Goal: Communication & Community: Share content

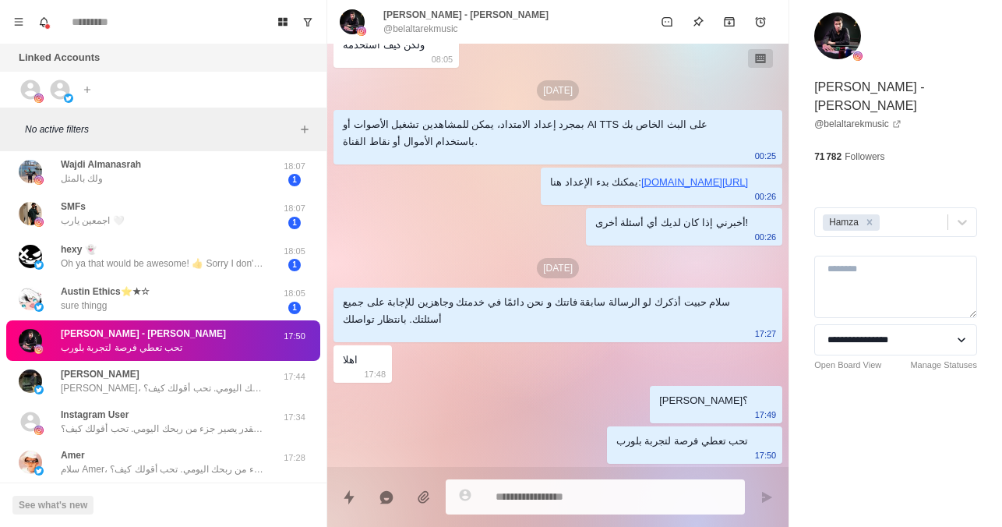
scroll to position [170, 0]
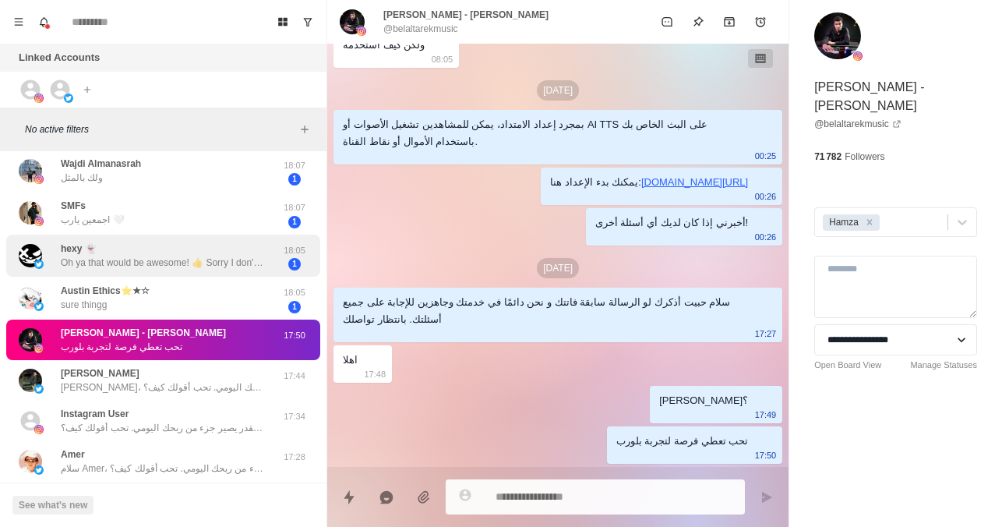
click at [230, 258] on p "Oh ya that would be awesome! 👍 Sorry I don't check Twitter all that much lately…" at bounding box center [162, 263] width 203 height 14
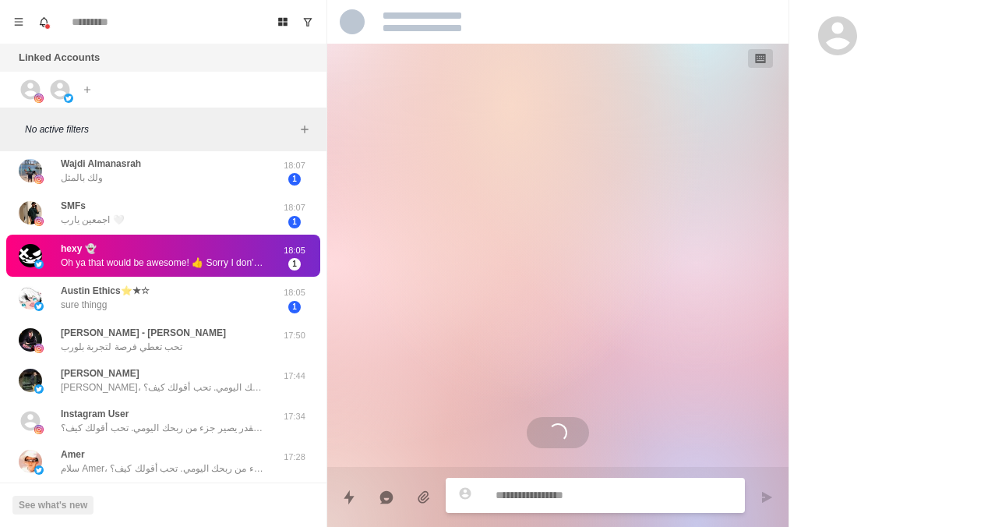
scroll to position [719, 0]
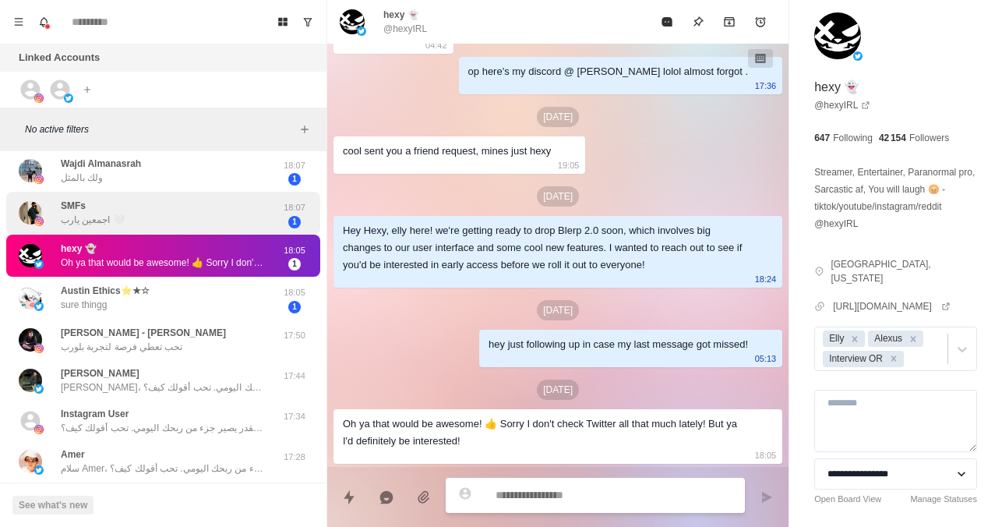
click at [172, 217] on div "SMFs اجمعين يارب 🤍" at bounding box center [147, 213] width 256 height 30
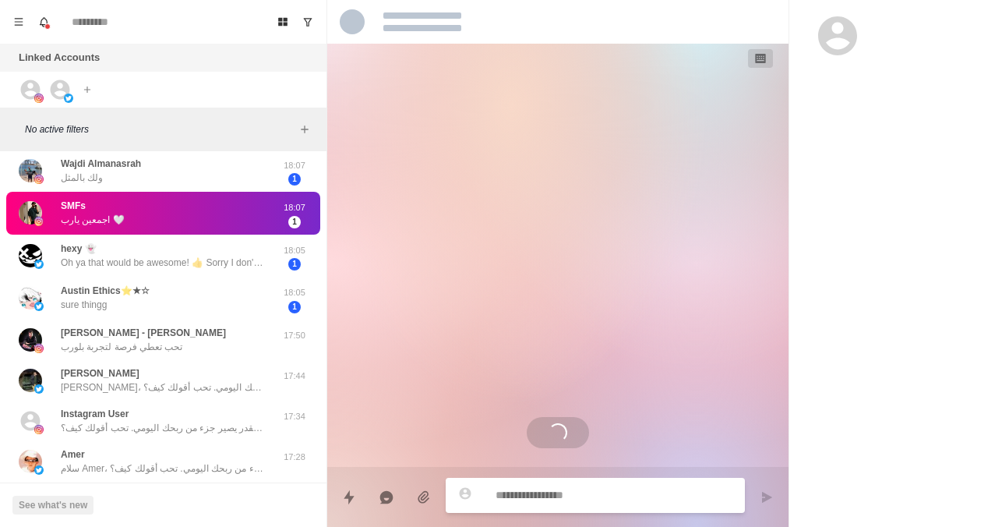
scroll to position [275, 0]
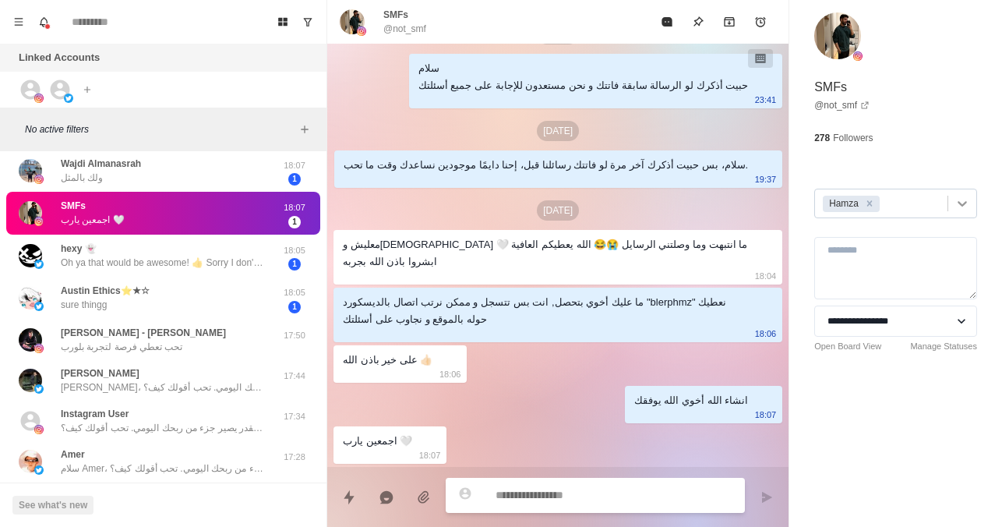
click at [954, 199] on icon at bounding box center [962, 204] width 16 height 16
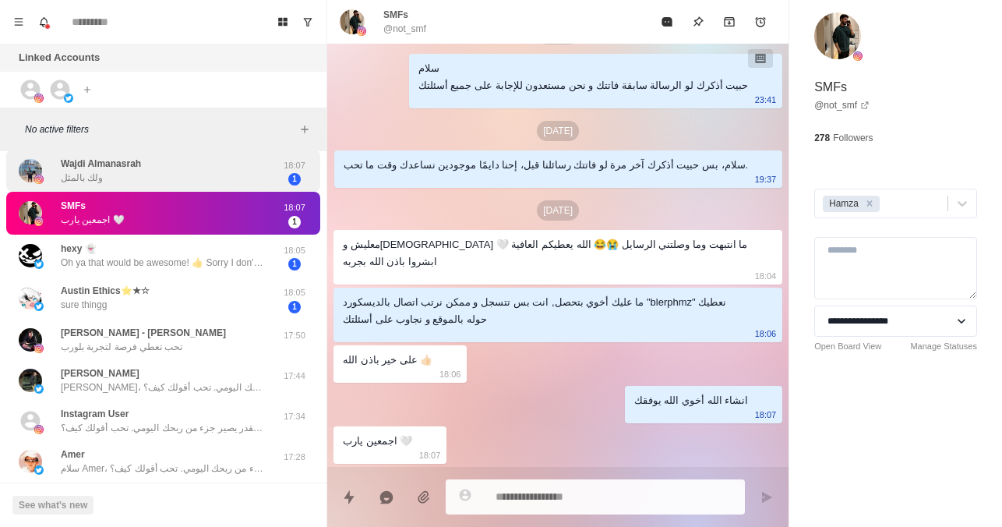
click at [229, 164] on div "Wajdi Almanasrah ولك بالمثل" at bounding box center [147, 171] width 256 height 30
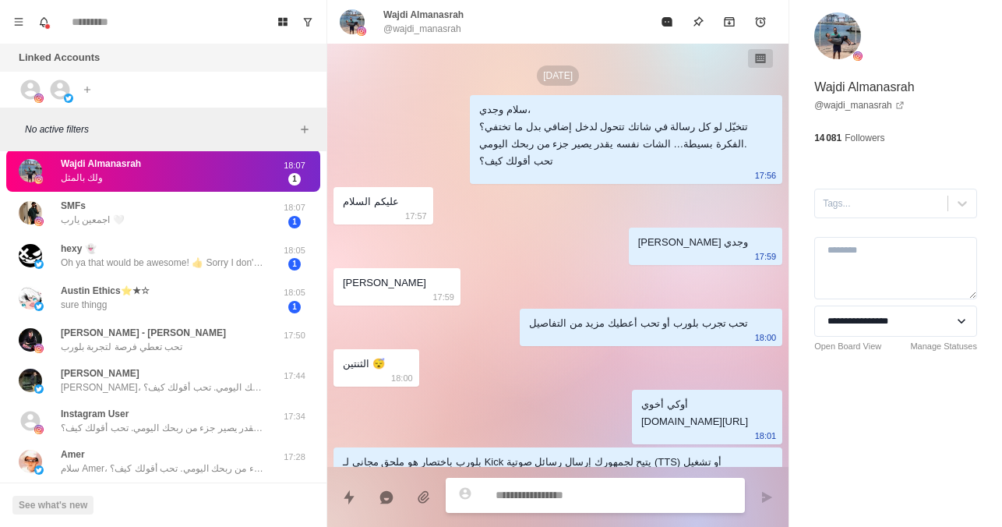
scroll to position [443, 0]
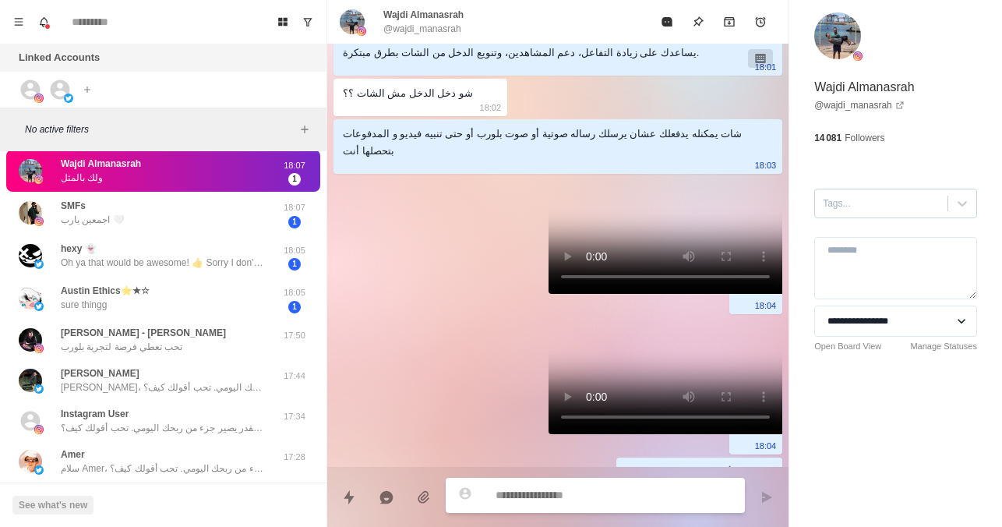
click at [861, 207] on div at bounding box center [881, 203] width 117 height 17
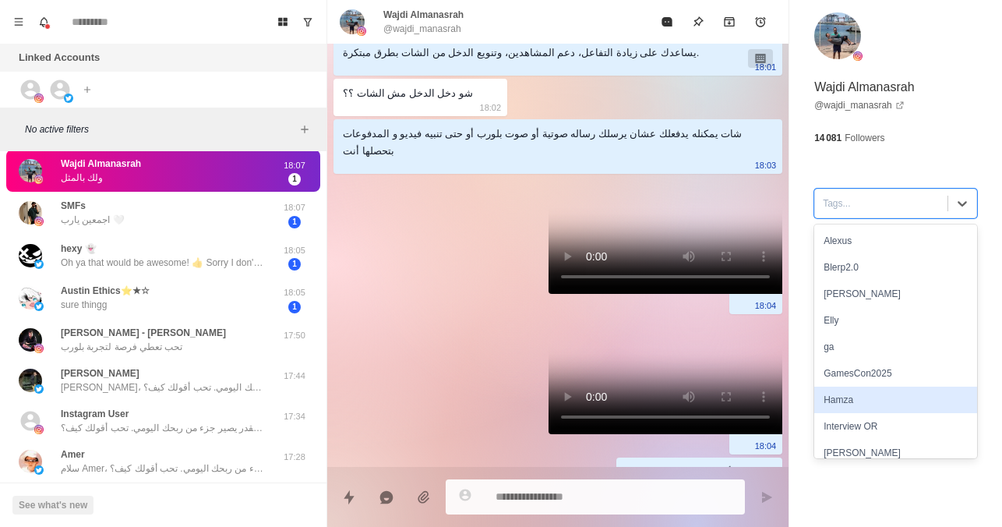
click at [849, 396] on div "Hamza" at bounding box center [895, 399] width 163 height 26
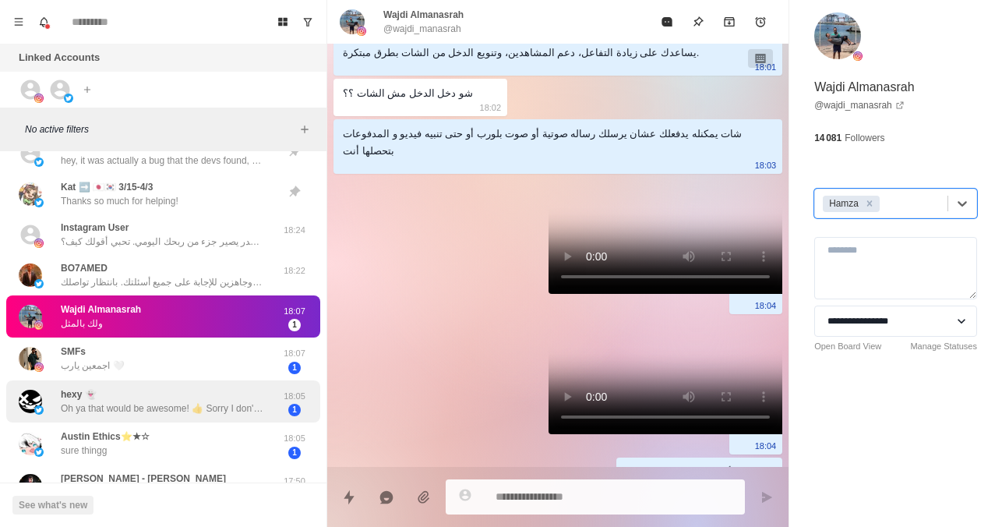
scroll to position [21, 0]
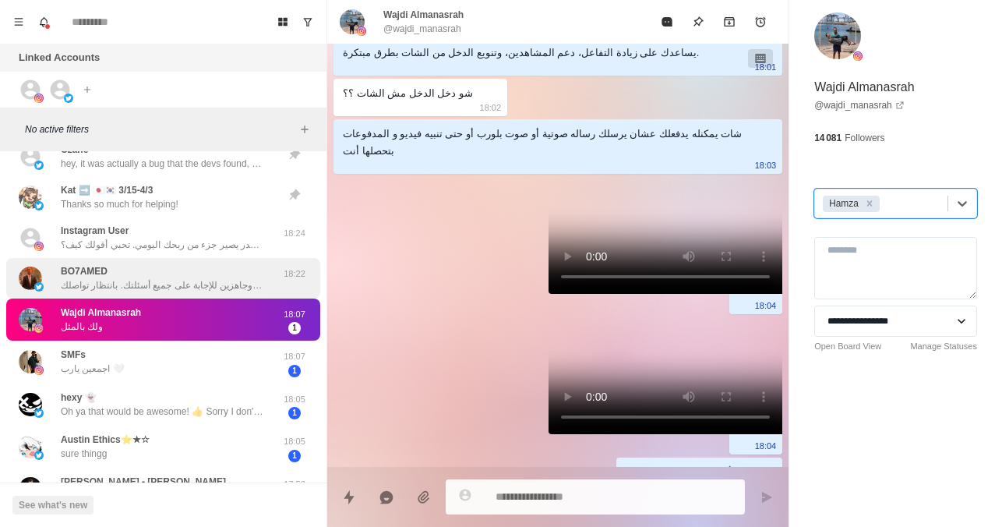
click at [154, 267] on div "BO7AMED سلام حبيت أذكرك لو الرسالة سابقة فاتتك و نحن دائمًا في خدمتك وجاهزين لل…" at bounding box center [162, 278] width 203 height 28
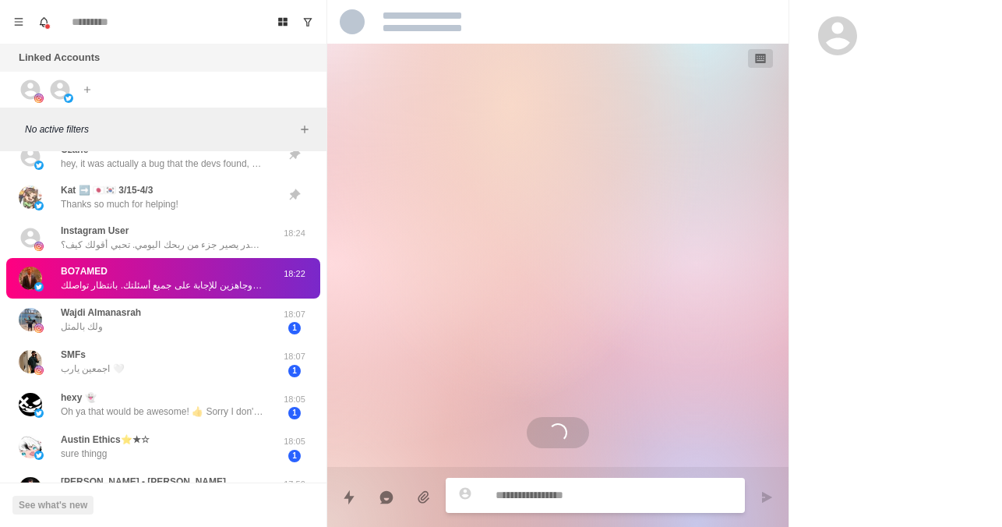
scroll to position [0, 0]
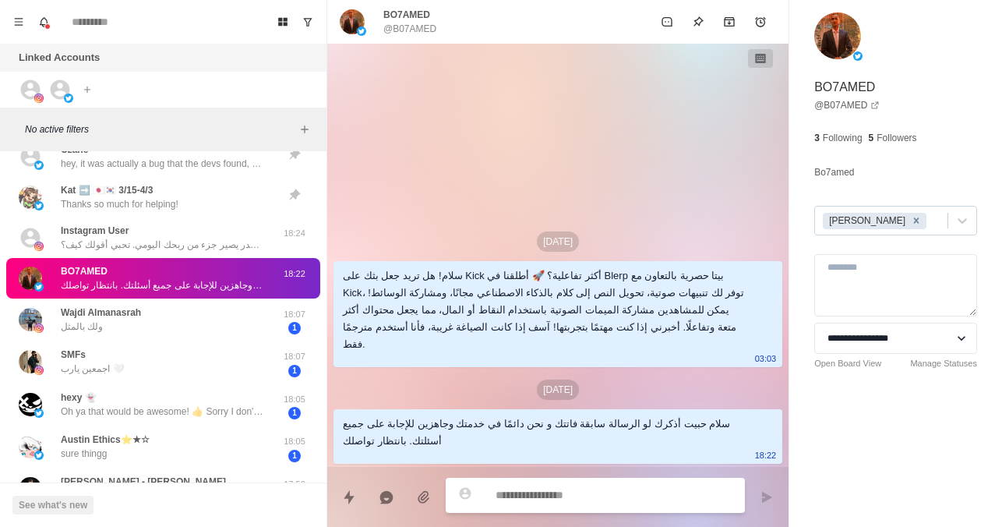
click at [914, 221] on icon "Remove Jayson" at bounding box center [916, 219] width 5 height 5
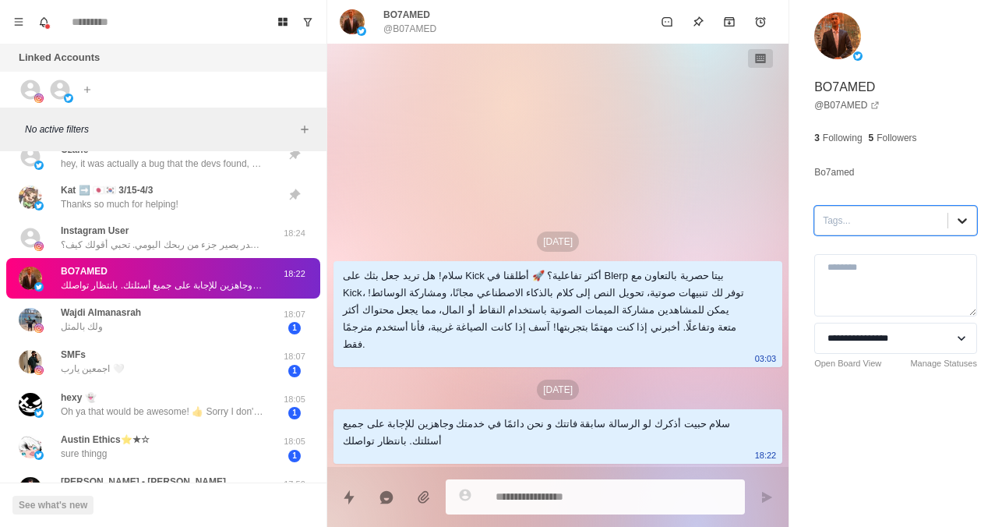
click at [957, 220] on icon at bounding box center [961, 220] width 9 height 5
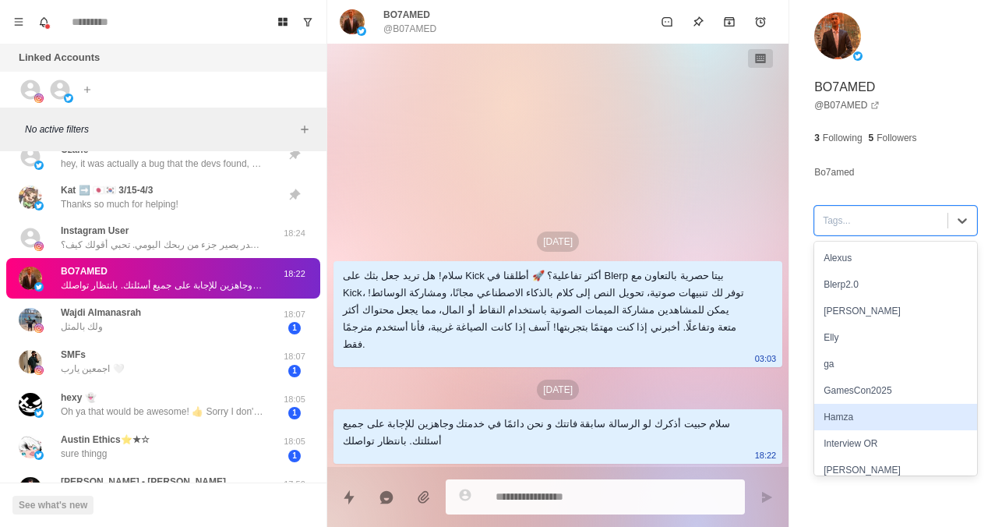
click at [858, 421] on div "Hamza" at bounding box center [895, 417] width 163 height 26
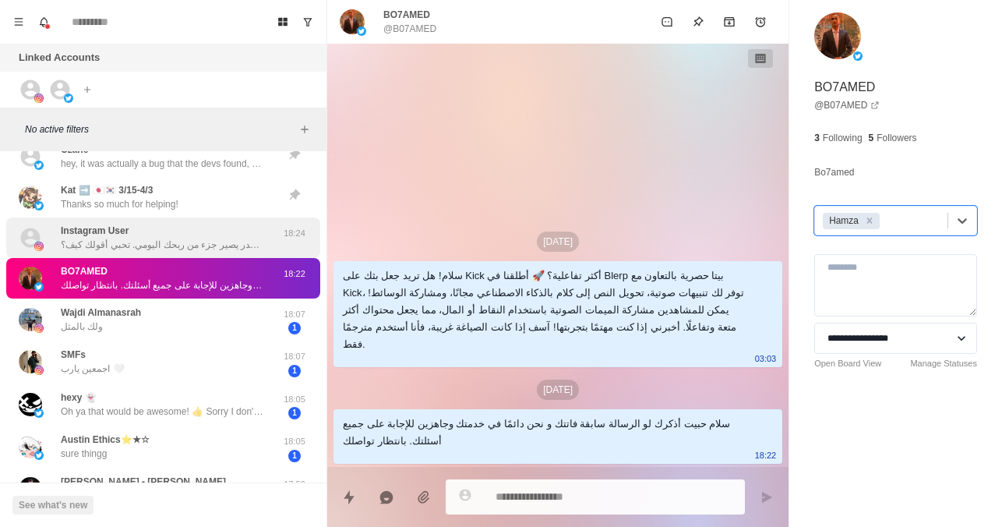
click at [251, 231] on div "Instagram User سلام هديل، تتخيّلي لو كل رسالة في شاتك تتحول لدخل إضافي بدل ما ت…" at bounding box center [162, 238] width 203 height 28
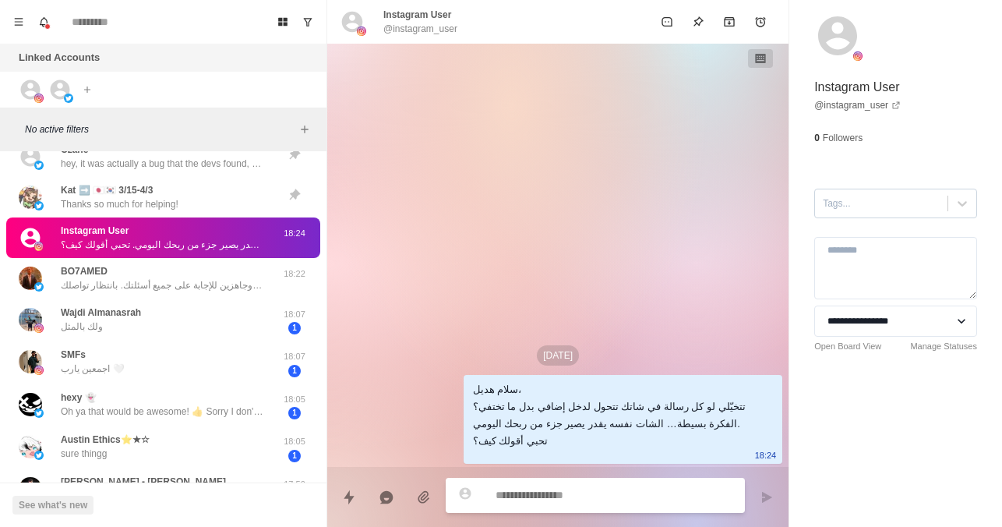
click at [843, 200] on div at bounding box center [881, 203] width 117 height 17
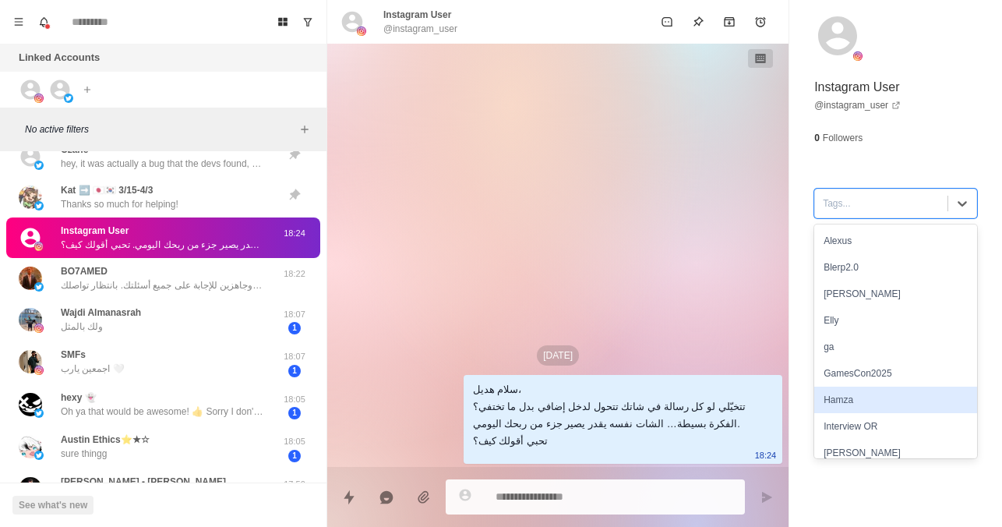
click at [839, 396] on div "Hamza" at bounding box center [895, 399] width 163 height 26
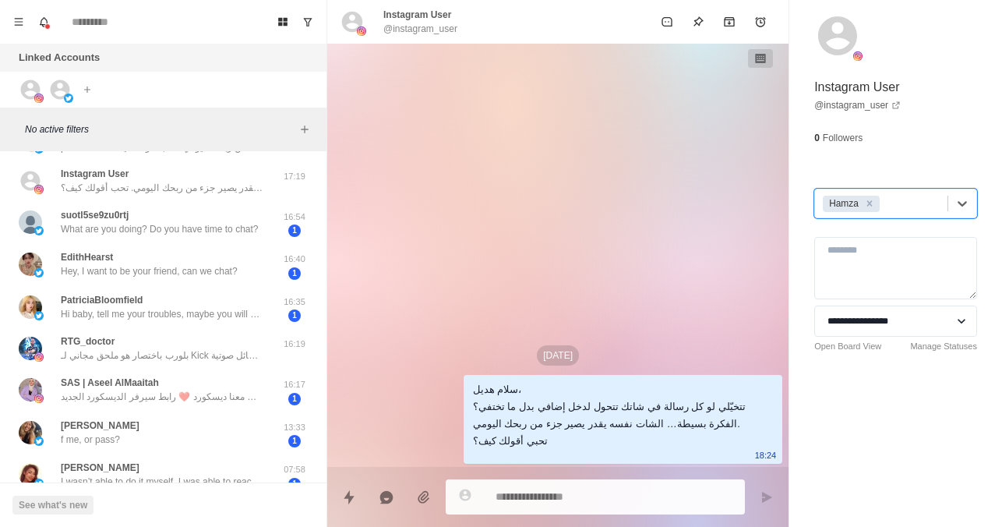
scroll to position [497, 0]
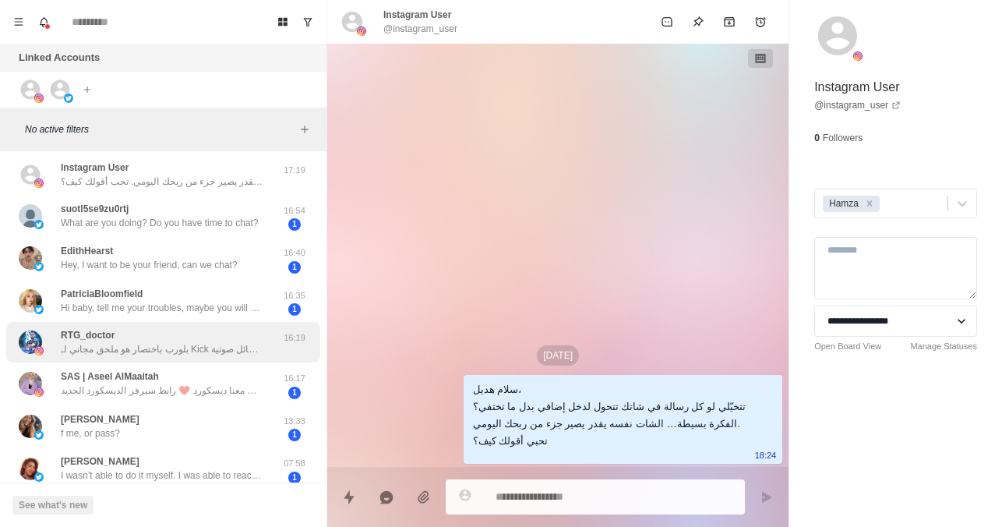
click at [232, 337] on div "RTG_doctor بلورب باختصار هو ملحق مجاني لـ Kick يتيح لجمهورك إرسال رسائل صوتية (…" at bounding box center [162, 342] width 203 height 28
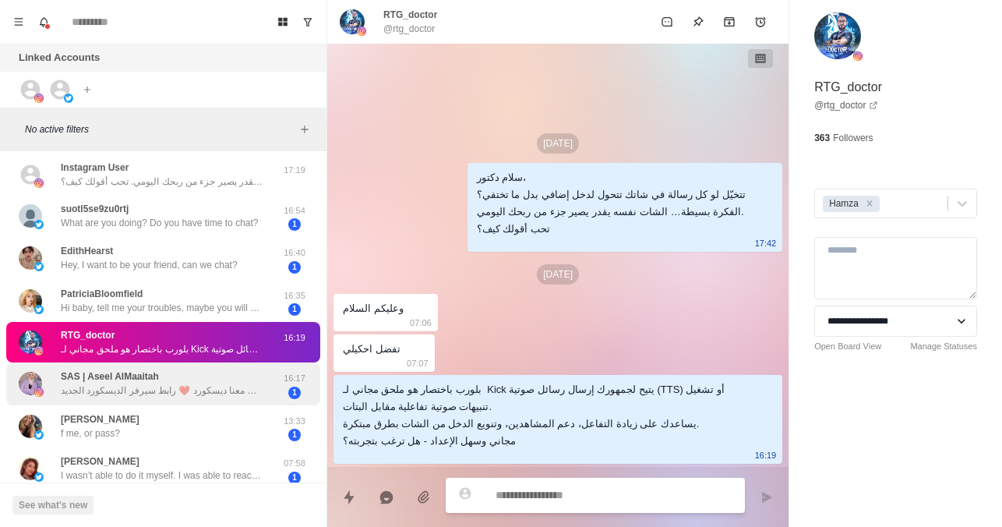
click at [210, 386] on p "آهلا وسهلا نورت صفحتنا المتواضعه💜💜 للإستفسار عن البيج او الكلان تواصل معنا ديسك…" at bounding box center [162, 390] width 203 height 14
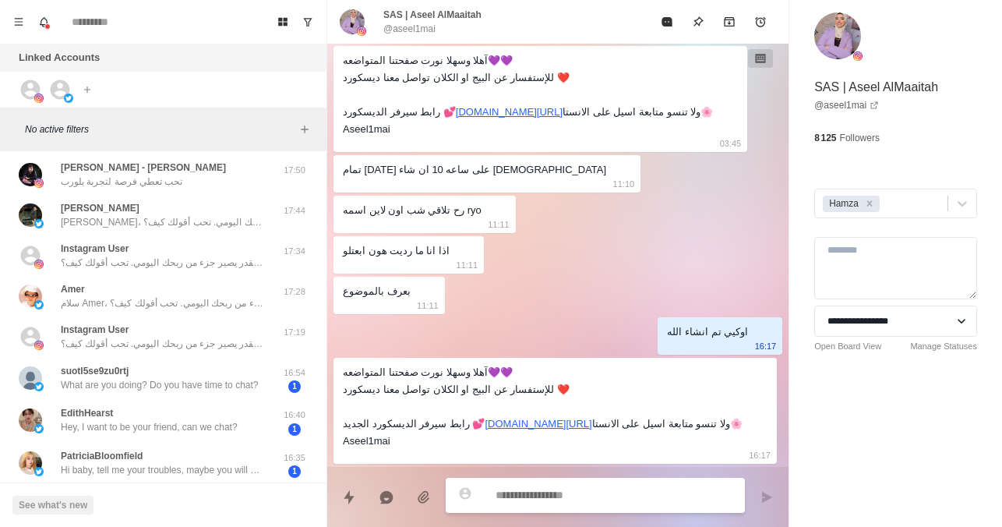
scroll to position [578, 0]
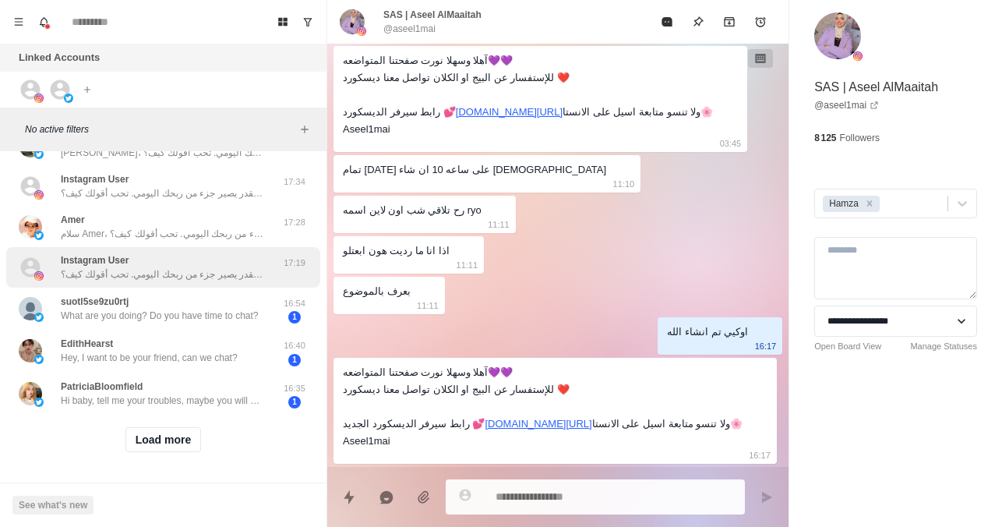
click at [172, 267] on p "سلام البعبع، تتخيّل لو كل رسالة في شاتك تتحول لدخل إضافي بدل ما تختفي؟ الفكرة ب…" at bounding box center [162, 274] width 203 height 14
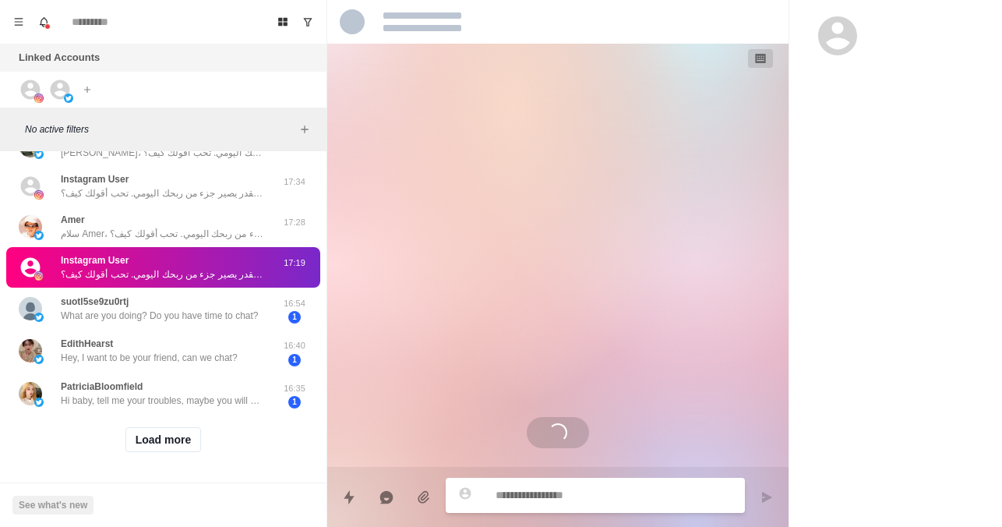
scroll to position [0, 0]
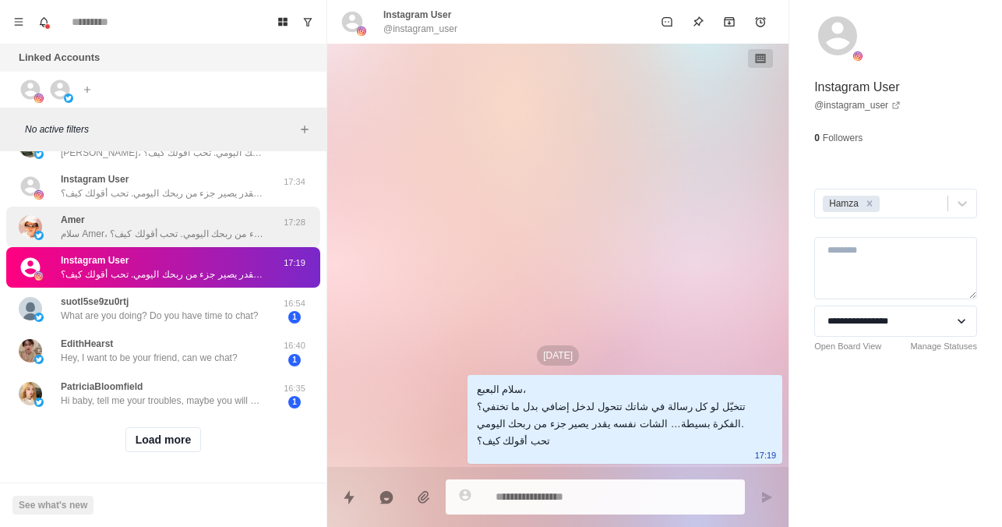
click at [196, 227] on p "سلام Amer، تتخيّل لو كل رسالة في شاتك تتحول لدخل إضافي بدل ما تختفي؟ الفكرة بسي…" at bounding box center [162, 234] width 203 height 14
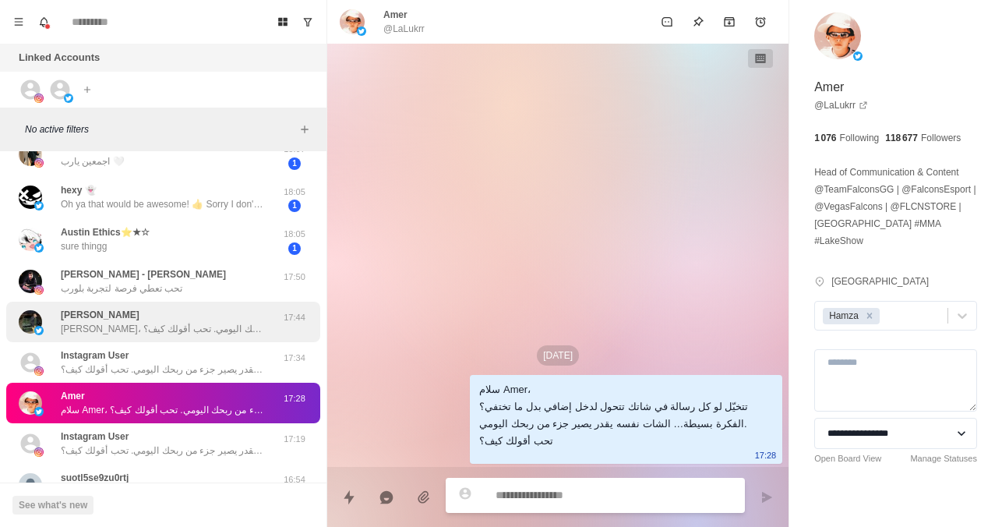
scroll to position [383, 0]
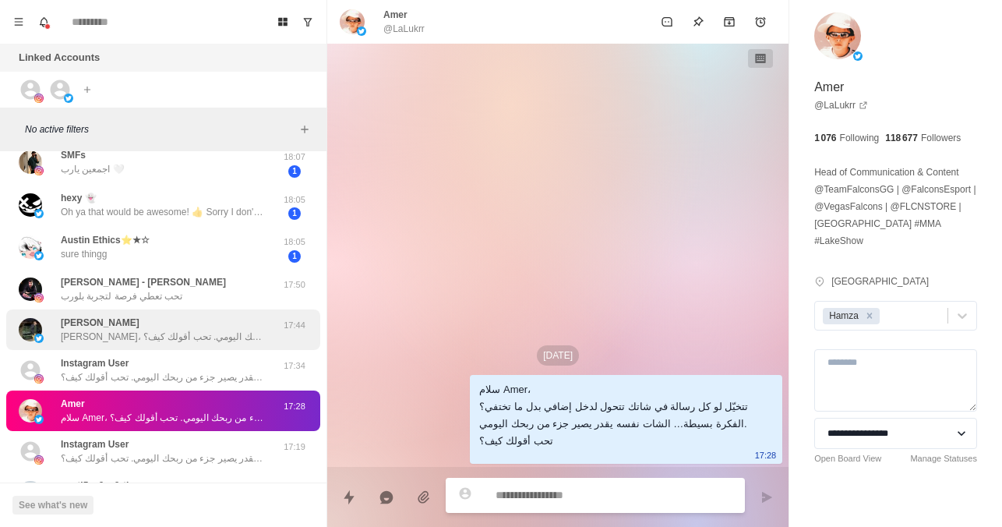
click at [171, 287] on div "Belal Tarek - [PERSON_NAME] تحب تعطي فرصة لتجربة بلورب" at bounding box center [143, 289] width 165 height 28
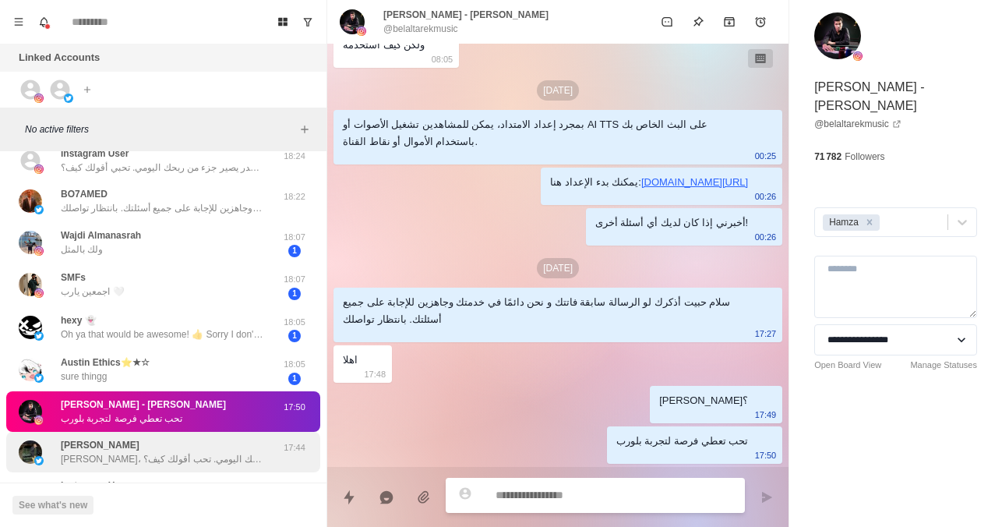
scroll to position [259, 0]
click at [171, 287] on div "SMFs اجمعين يارب 🤍" at bounding box center [147, 285] width 256 height 30
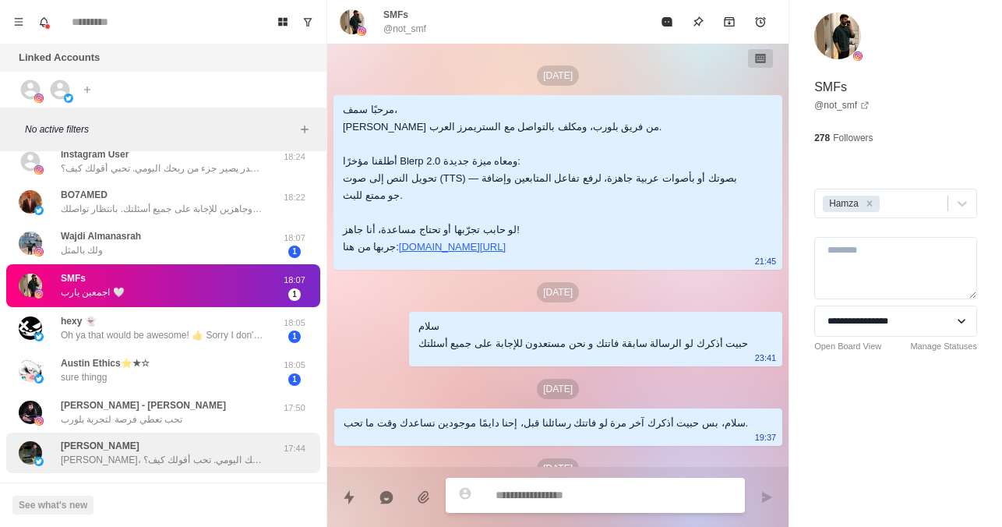
scroll to position [275, 0]
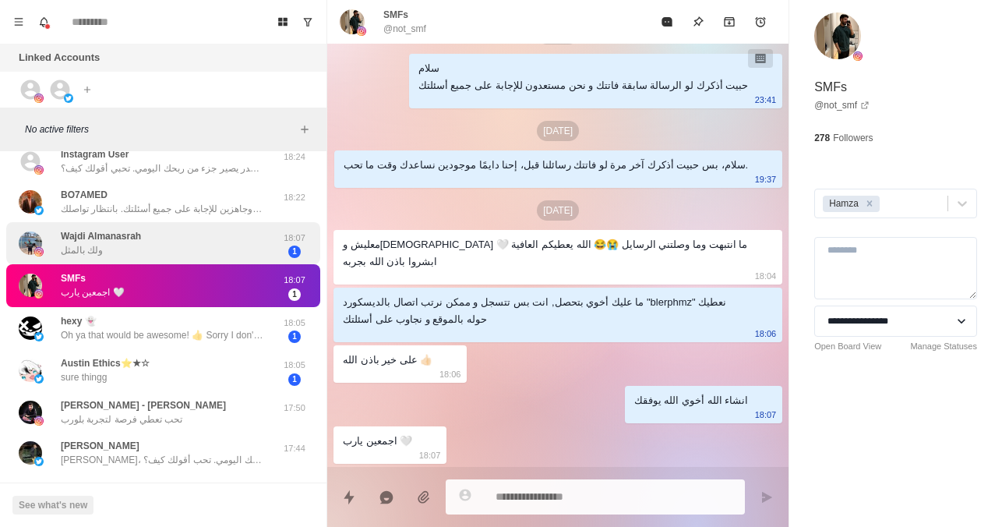
click at [172, 245] on div "Wajdi Almanasrah ولك بالمثل" at bounding box center [147, 243] width 256 height 30
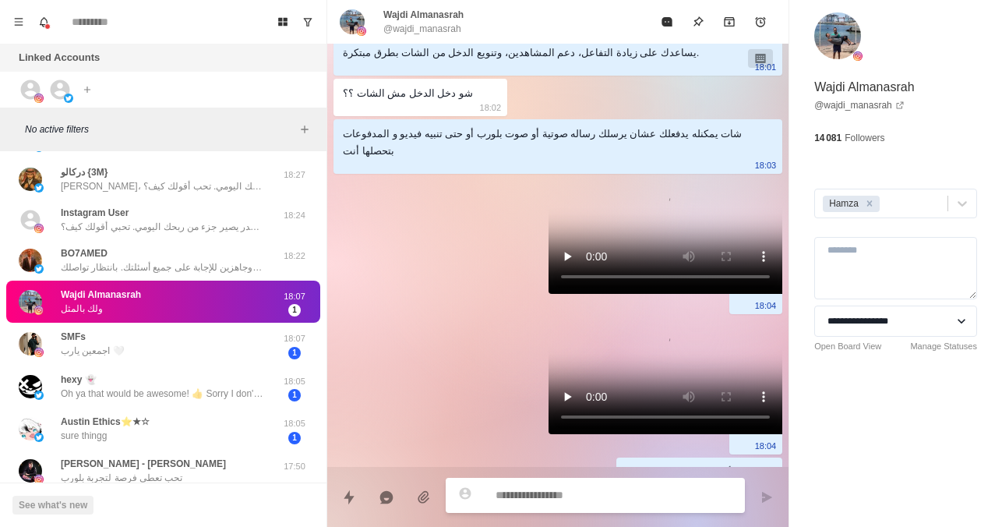
scroll to position [198, 0]
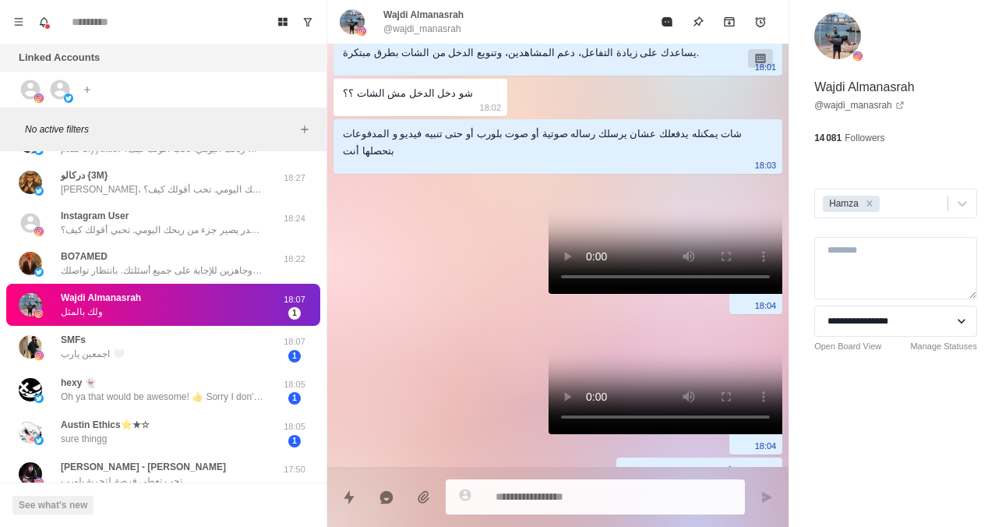
click at [172, 245] on div "BO7AMED سلام حبيت أذكرك لو الرسالة سابقة فاتتك و نحن دائمًا في خدمتك وجاهزين لل…" at bounding box center [163, 263] width 314 height 41
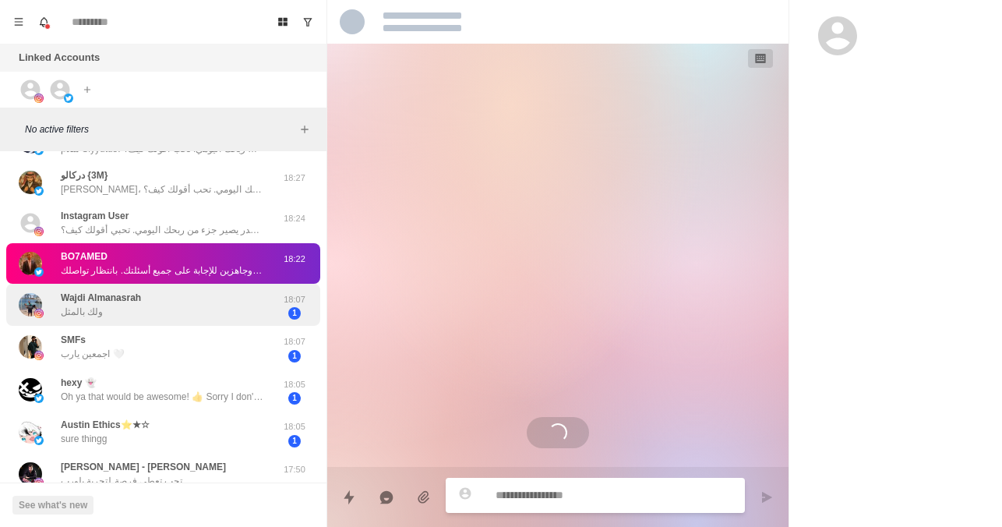
scroll to position [0, 0]
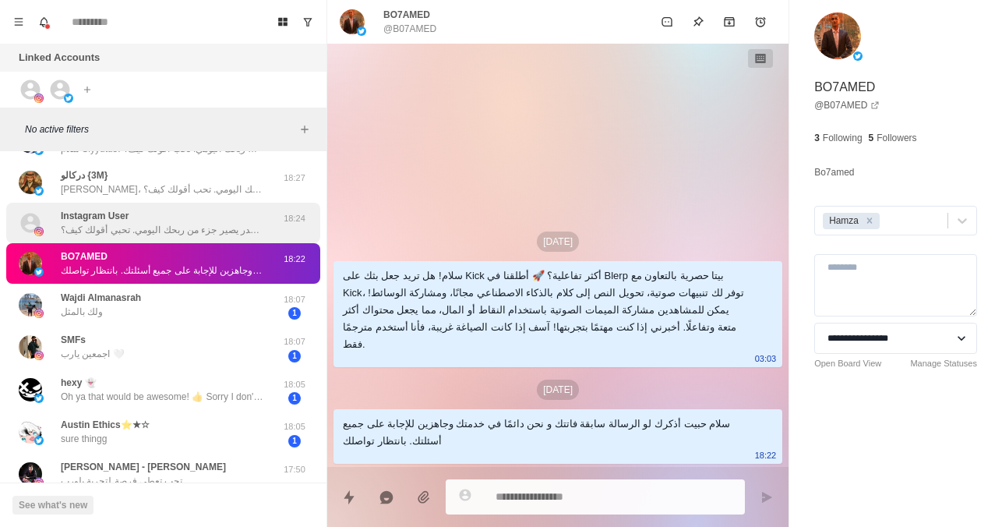
click at [203, 217] on div "Instagram User سلام هديل، تتخيّلي لو كل رسالة في شاتك تتحول لدخل إضافي بدل ما ت…" at bounding box center [162, 223] width 203 height 28
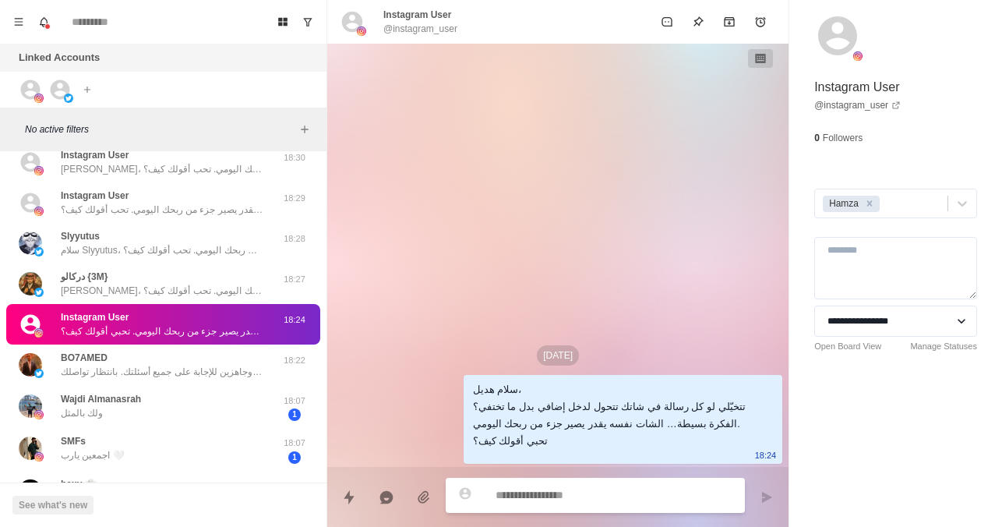
scroll to position [95, 0]
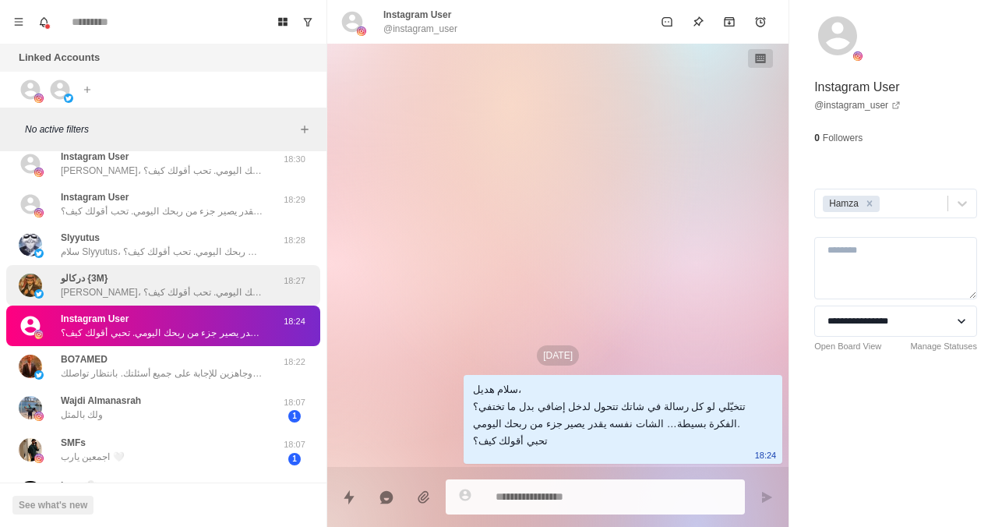
click at [190, 296] on p "[PERSON_NAME]، تتخيّل لو كل رسالة في شاتك تتحول لدخل إضافي بدل ما تختفي؟ الفكرة…" at bounding box center [162, 292] width 203 height 14
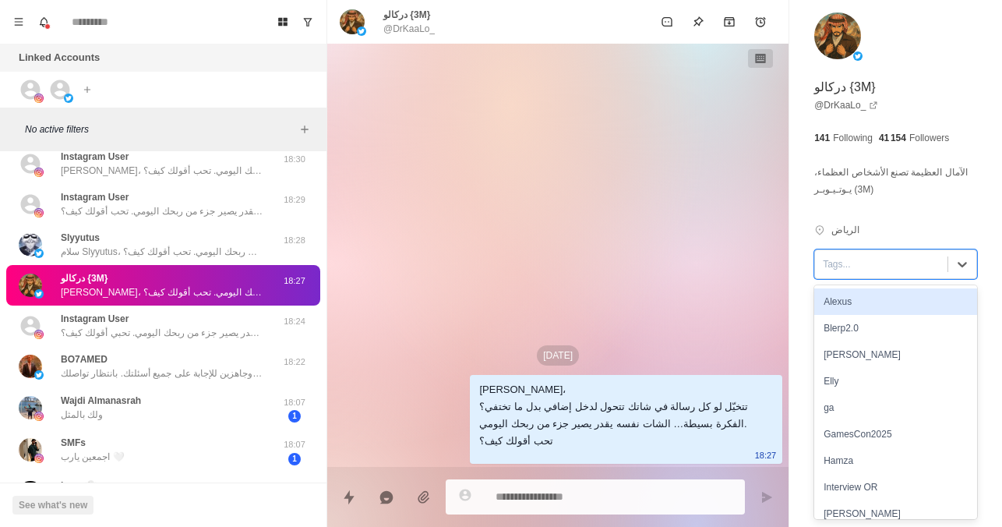
click at [860, 278] on div "Tags..." at bounding box center [895, 264] width 163 height 30
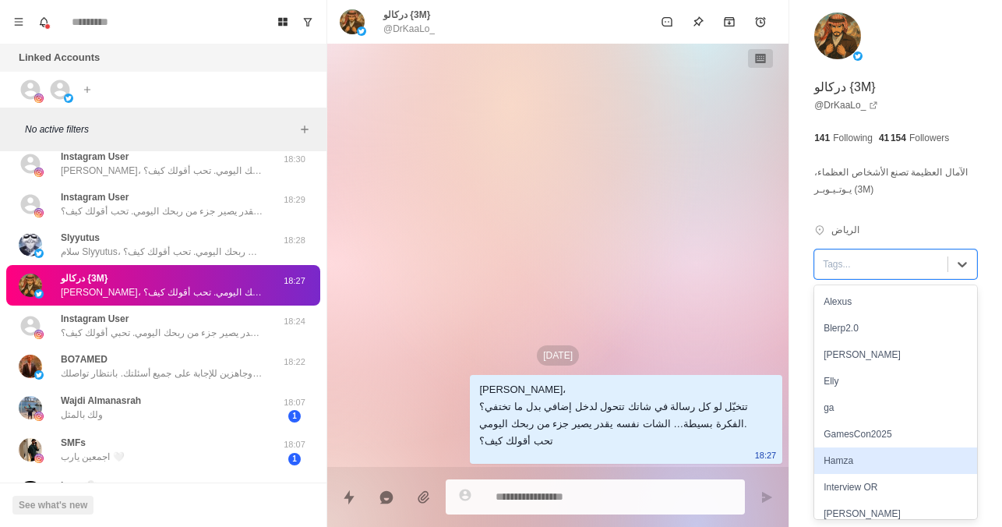
click at [838, 459] on div "Hamza" at bounding box center [895, 460] width 163 height 26
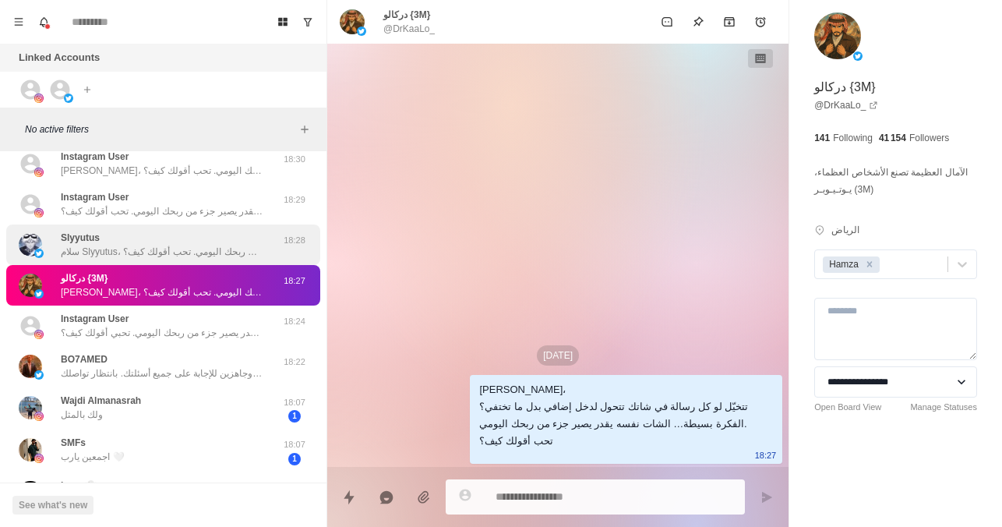
click at [168, 245] on p "سلام Slyyutus، تتخيّل لو كل رسالة في شاتك تتحول لدخل إضافي بدل ما تختفي؟ الفكرة…" at bounding box center [162, 252] width 203 height 14
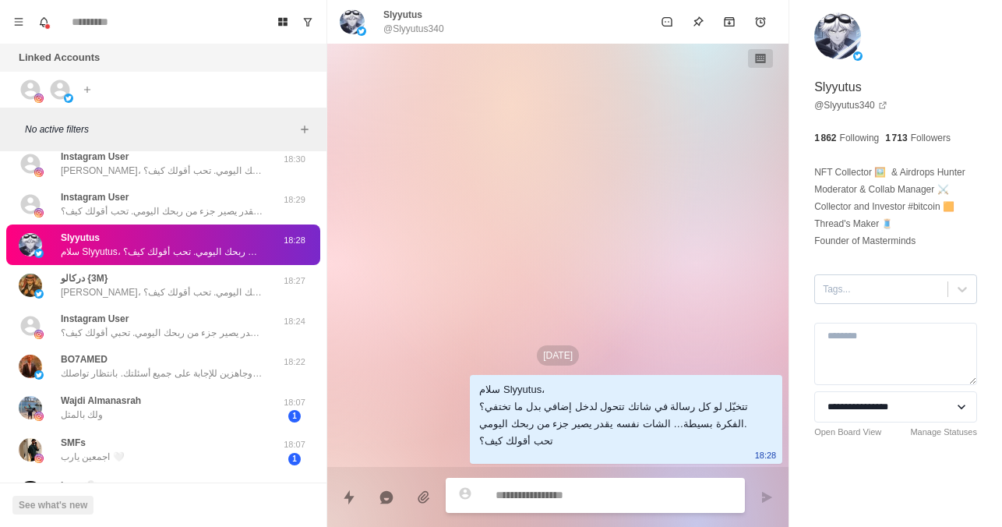
click at [857, 298] on div at bounding box center [881, 288] width 117 height 17
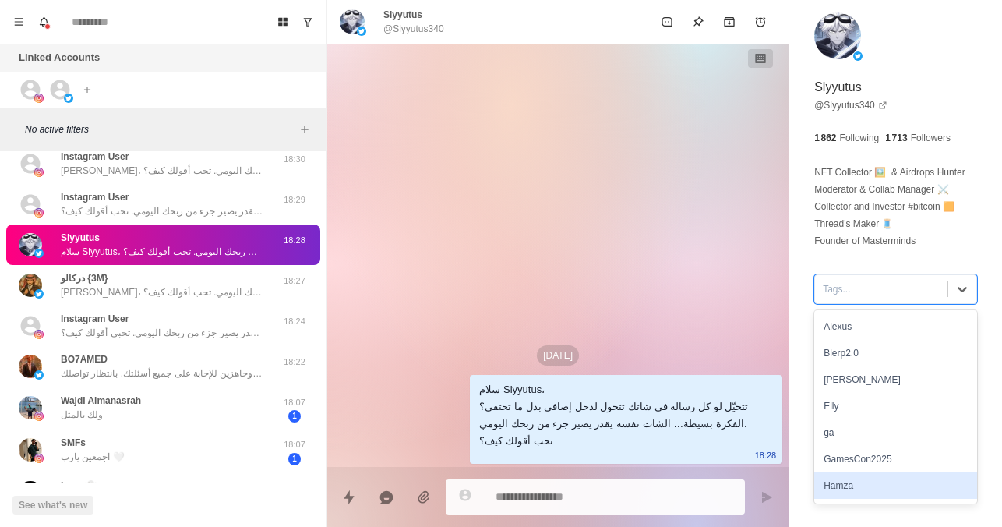
click at [841, 494] on div "Hamza" at bounding box center [895, 485] width 163 height 26
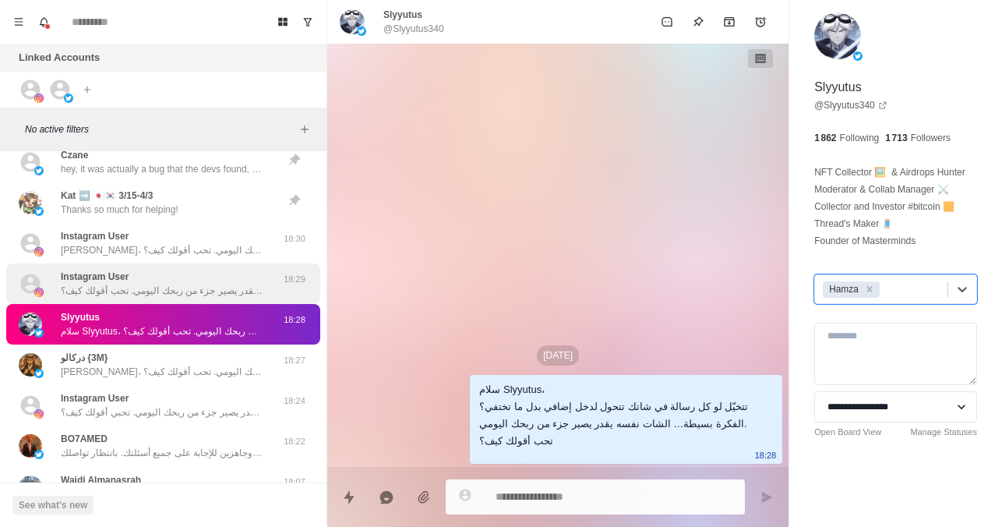
scroll to position [9, 0]
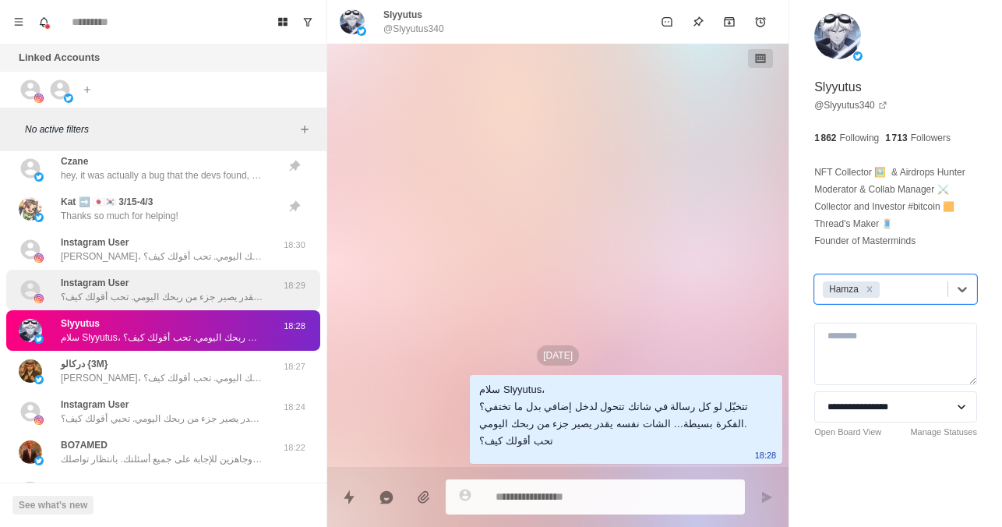
click at [182, 298] on p "سلام أناس، تتخيّل لو كل رسالة في شاتك تتحول لدخل إضافي بدل ما تختفي؟ الفكرة بسي…" at bounding box center [162, 297] width 203 height 14
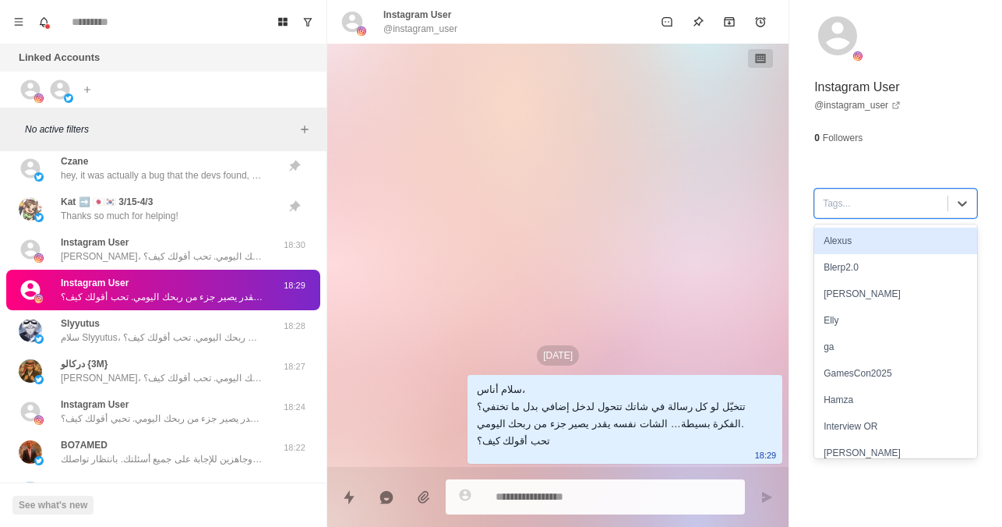
click at [849, 201] on div at bounding box center [881, 203] width 117 height 17
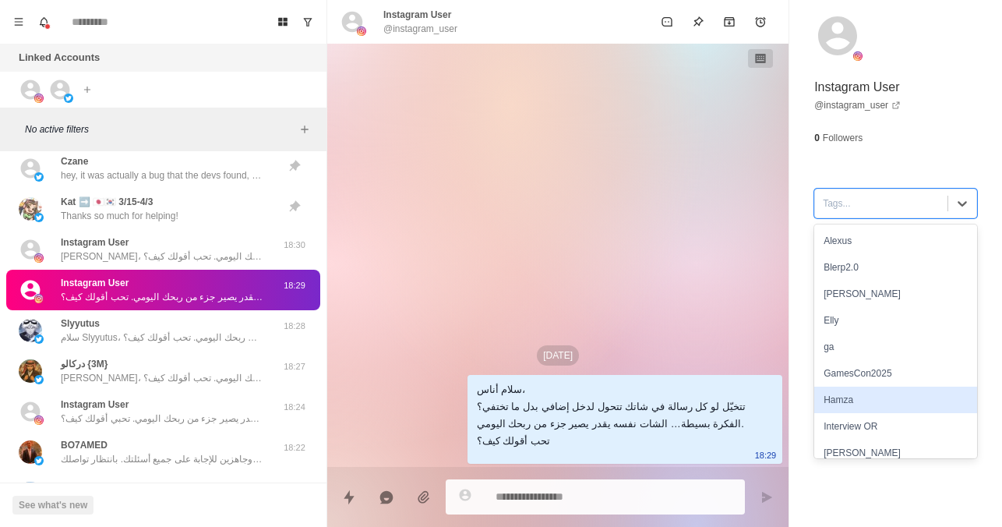
click at [847, 397] on div "Hamza" at bounding box center [895, 399] width 163 height 26
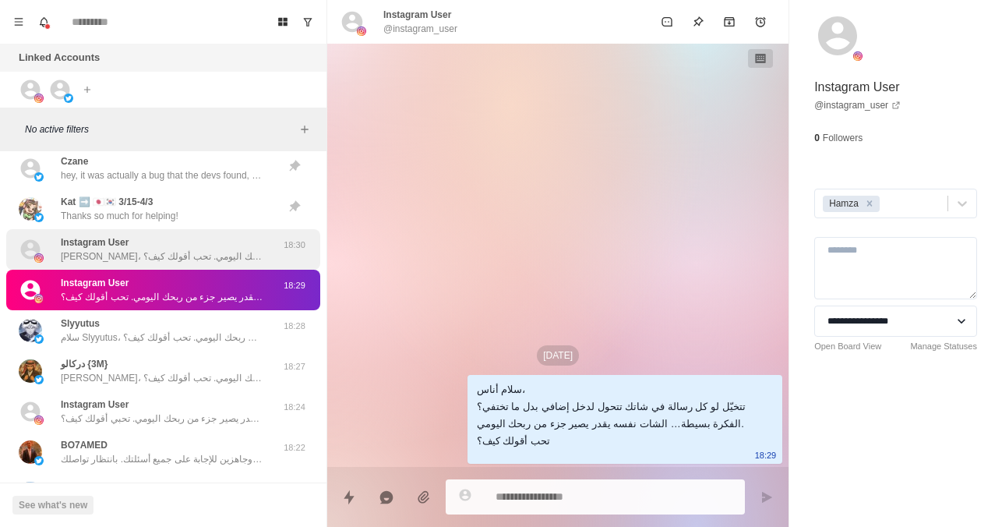
click at [110, 250] on p "[PERSON_NAME]، تتخيّل لو كل رسالة في شاتك تتحول لدخل إضافي بدل ما تختفي؟ الفكرة…" at bounding box center [162, 256] width 203 height 14
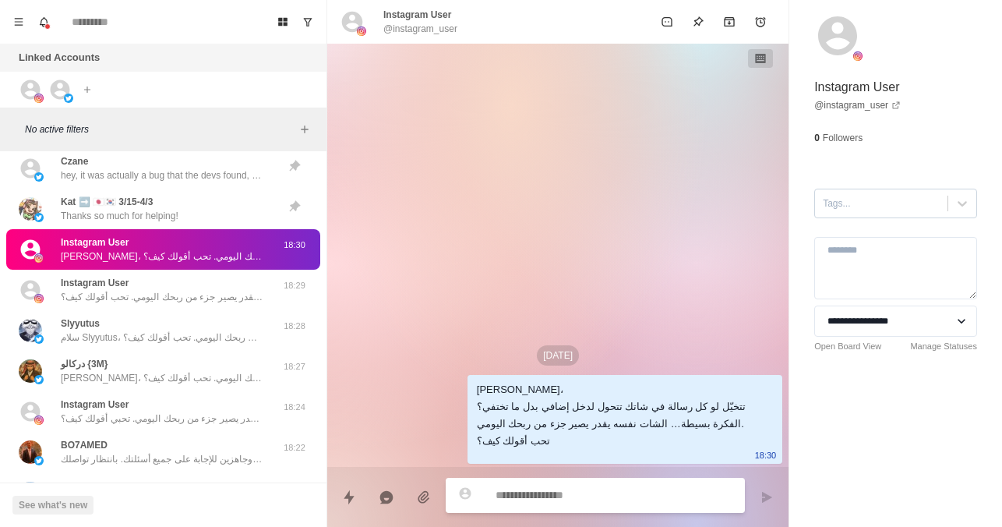
click at [851, 203] on div at bounding box center [881, 203] width 117 height 17
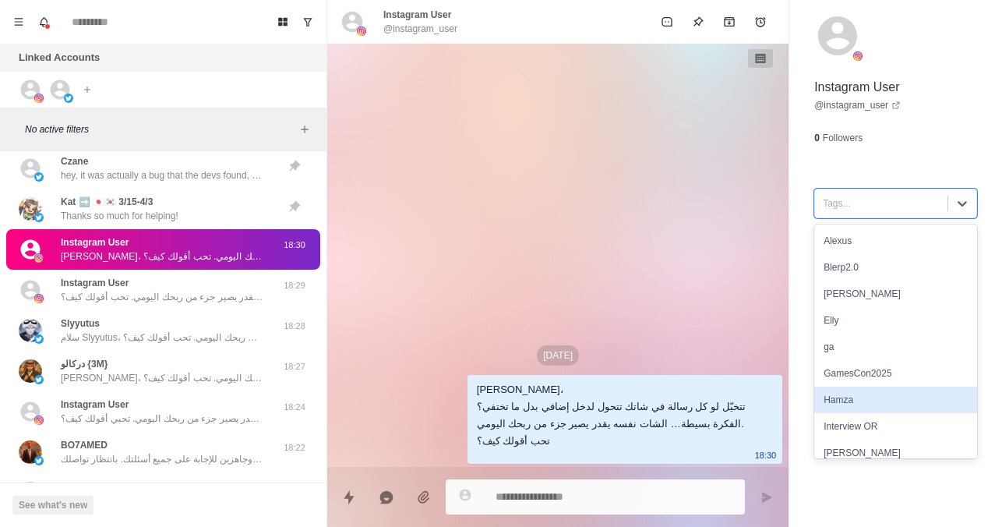
click at [854, 396] on div "Hamza" at bounding box center [895, 399] width 163 height 26
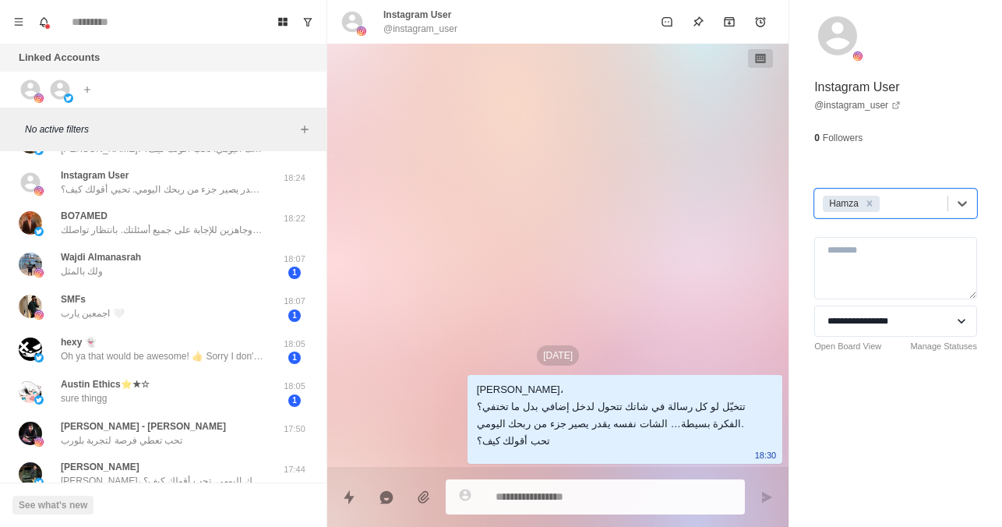
scroll to position [244, 0]
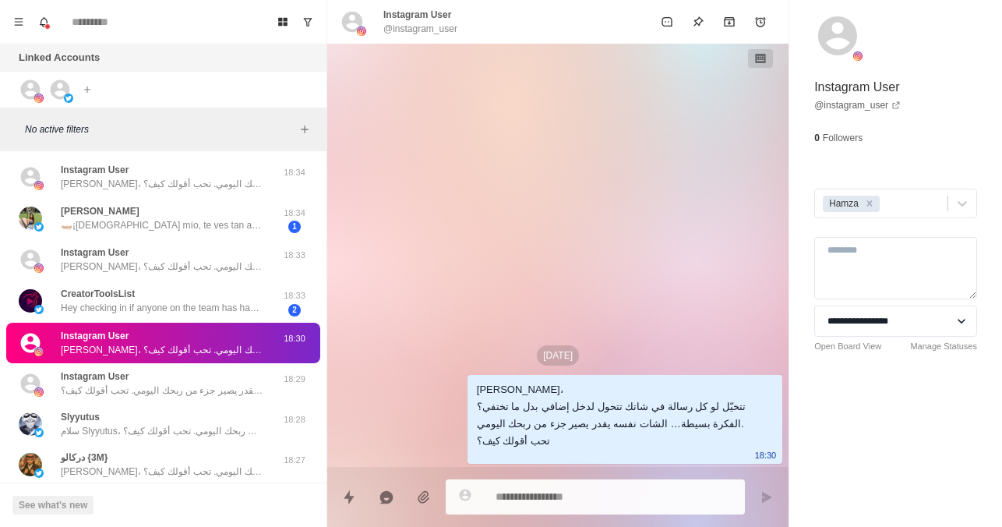
type textarea "*"
